Goal: Task Accomplishment & Management: Use online tool/utility

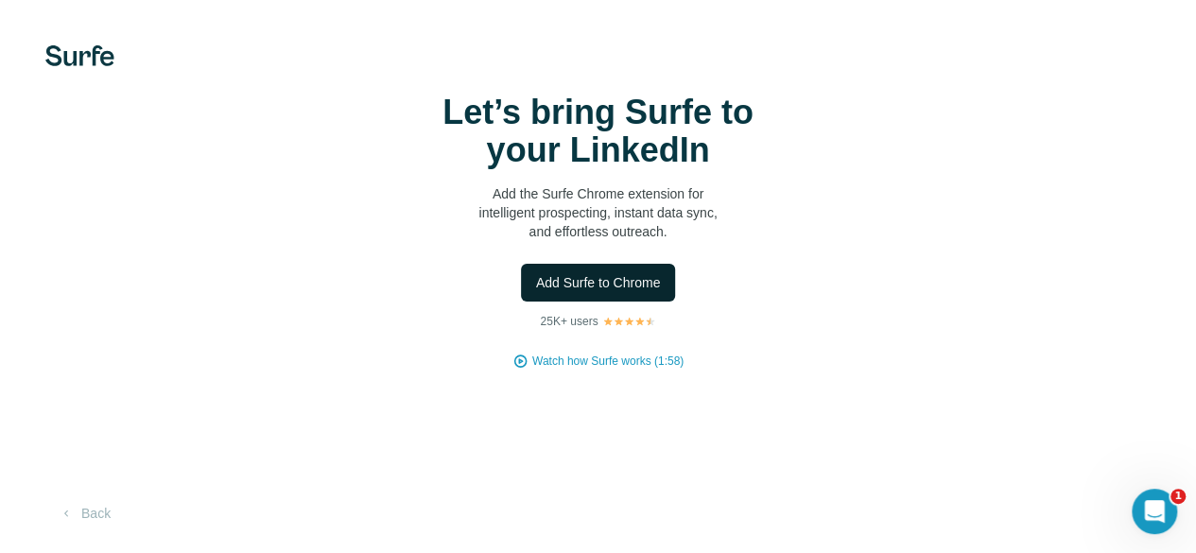
click at [521, 302] on button "Add Surfe to Chrome" at bounding box center [598, 283] width 155 height 38
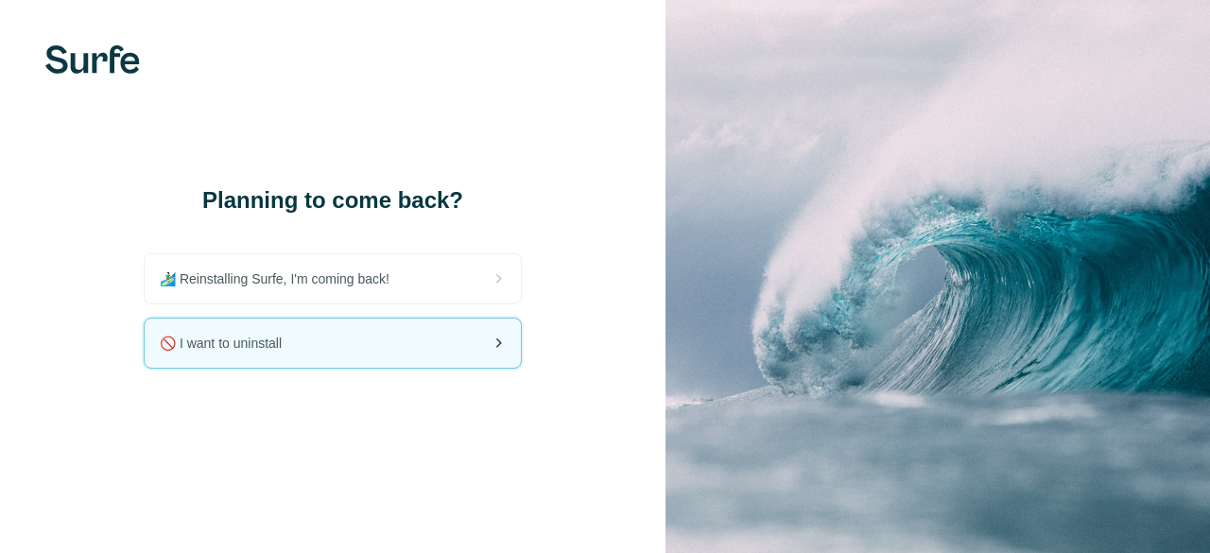
click at [439, 350] on div "🚫 I want to uninstall" at bounding box center [333, 343] width 376 height 49
